Goal: Find specific page/section: Find specific page/section

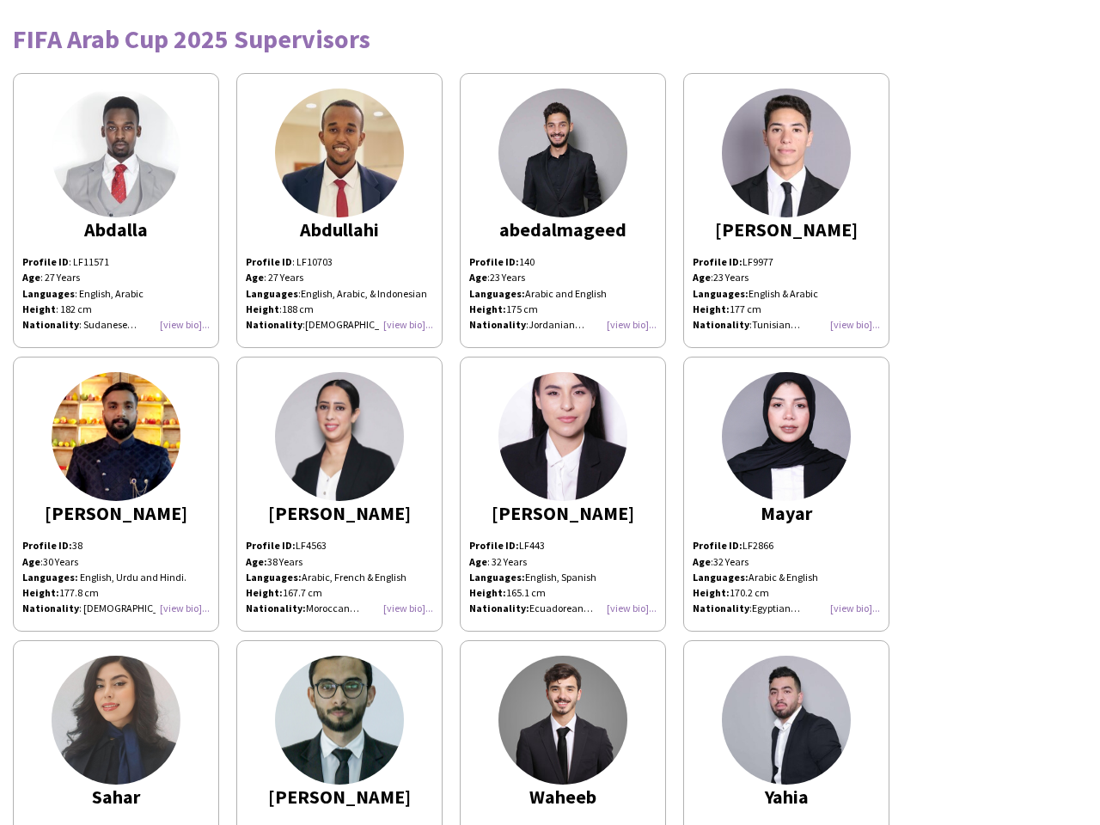
click at [550, 412] on img at bounding box center [562, 436] width 129 height 129
click at [116, 211] on img at bounding box center [116, 153] width 129 height 129
click at [339, 211] on img at bounding box center [339, 153] width 129 height 129
click at [563, 211] on img at bounding box center [562, 153] width 129 height 129
click at [786, 211] on img at bounding box center [786, 153] width 129 height 129
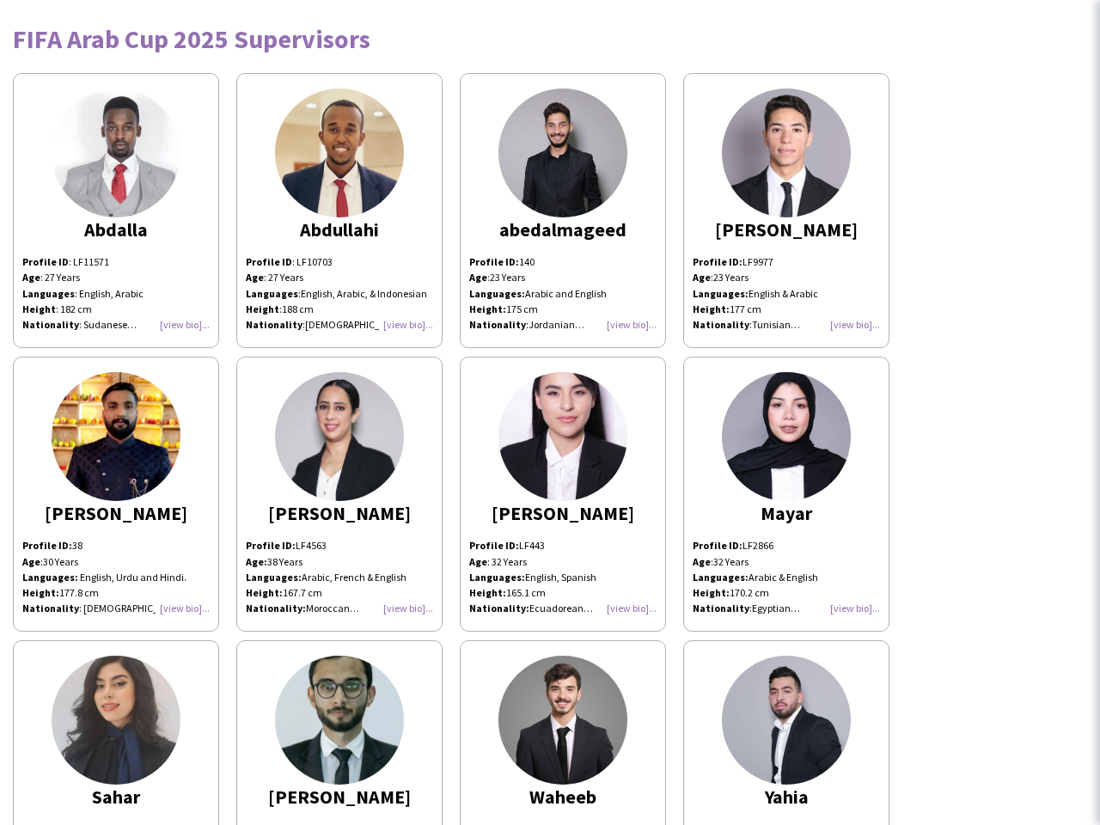
click at [116, 494] on img at bounding box center [116, 436] width 129 height 129
click at [339, 494] on img at bounding box center [339, 436] width 129 height 129
click at [563, 494] on img at bounding box center [562, 436] width 129 height 129
click at [786, 494] on img at bounding box center [786, 436] width 129 height 129
click at [116, 732] on img at bounding box center [116, 720] width 129 height 129
